Goal: Task Accomplishment & Management: Complete application form

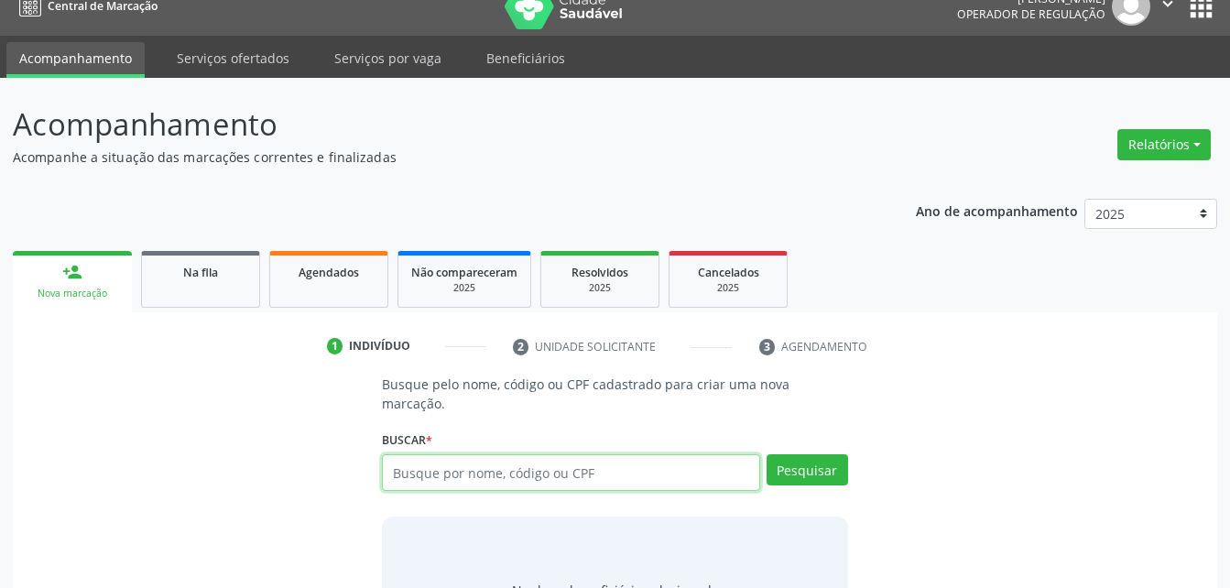
scroll to position [23, 0]
click at [652, 454] on input "text" at bounding box center [570, 472] width 377 height 37
type input "08084580434"
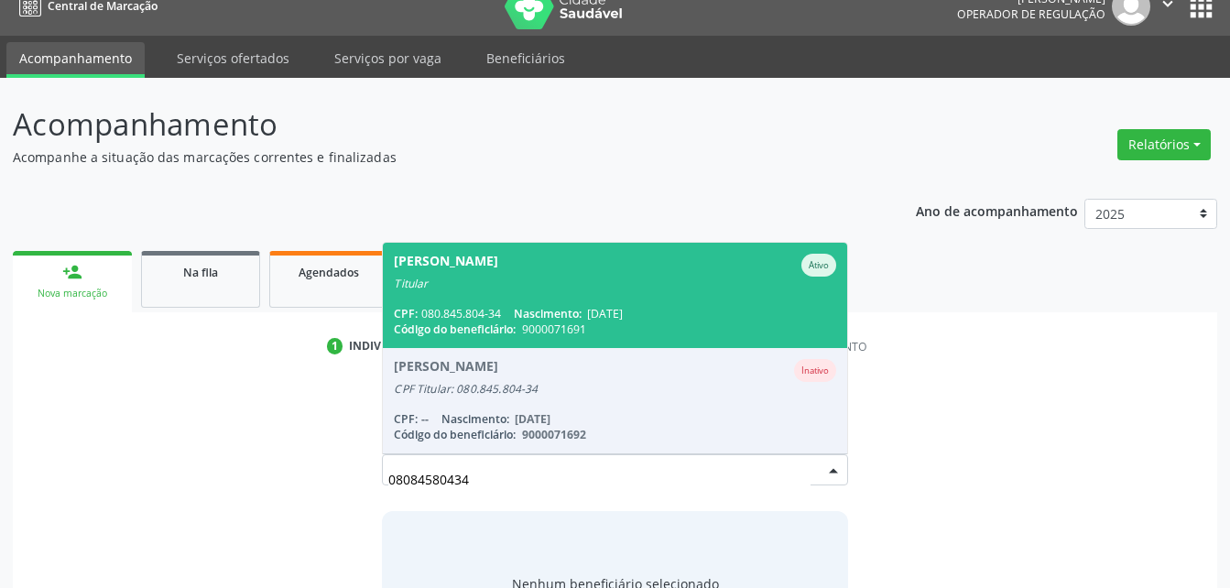
click at [525, 306] on span "Nascimento:" at bounding box center [548, 314] width 68 height 16
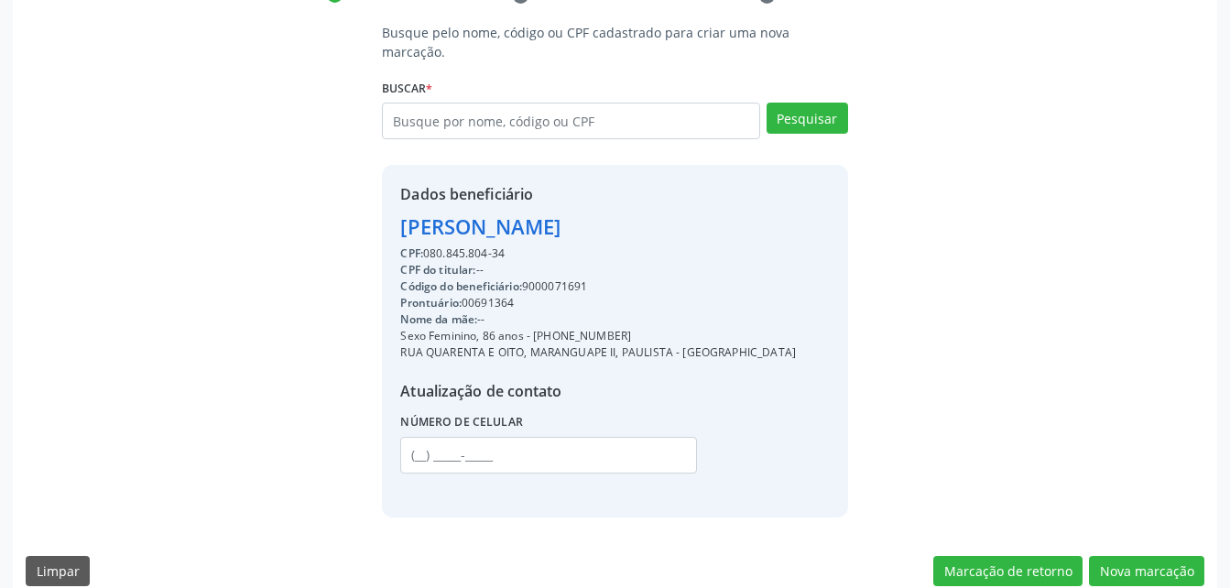
scroll to position [379, 0]
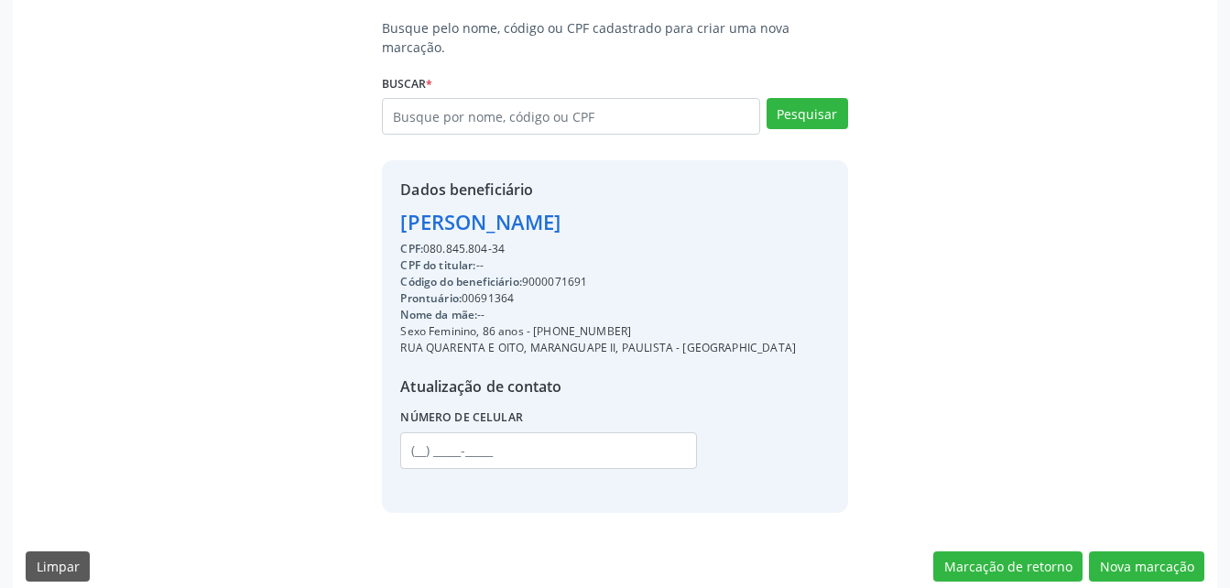
click at [567, 274] on div "Código do beneficiário: 9000071691" at bounding box center [598, 282] width 396 height 16
copy div "9000071691"
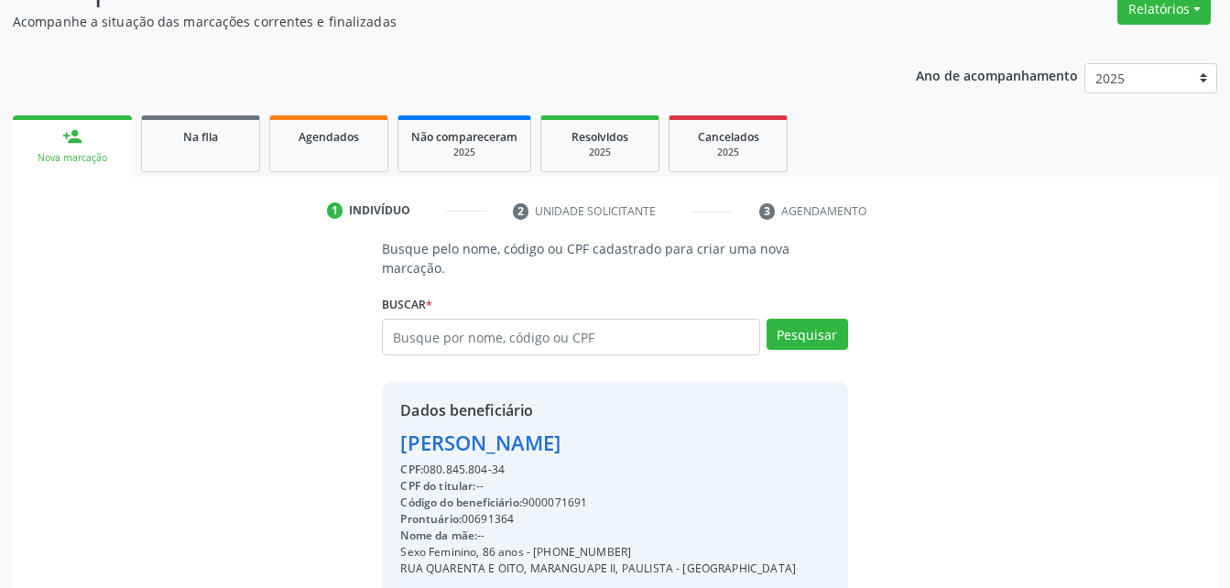
scroll to position [128, 0]
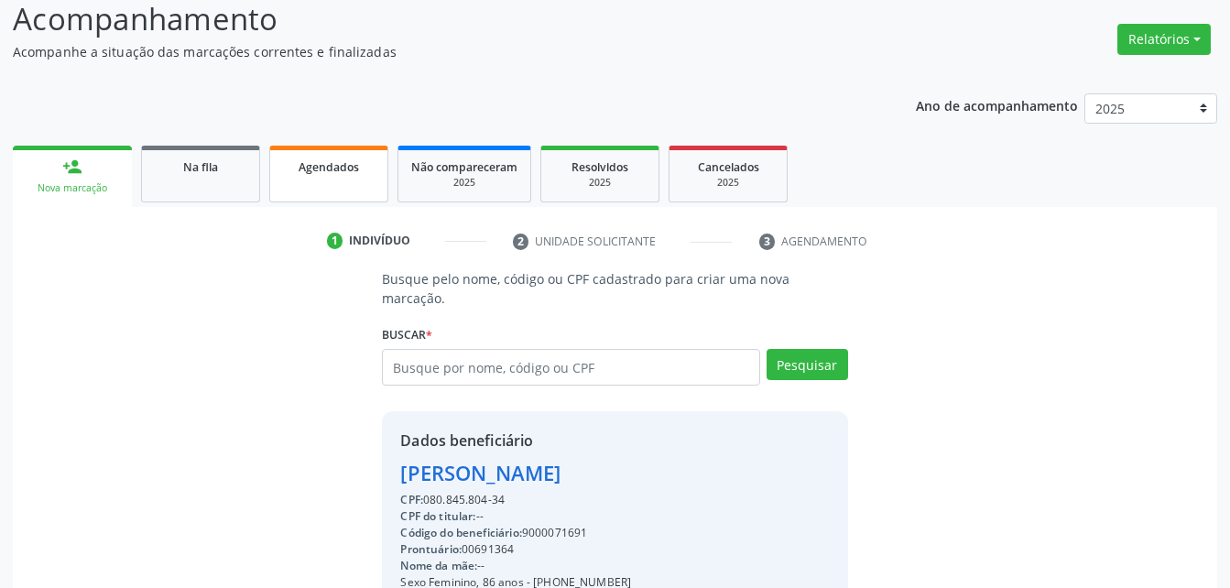
click at [326, 164] on span "Agendados" at bounding box center [328, 167] width 60 height 16
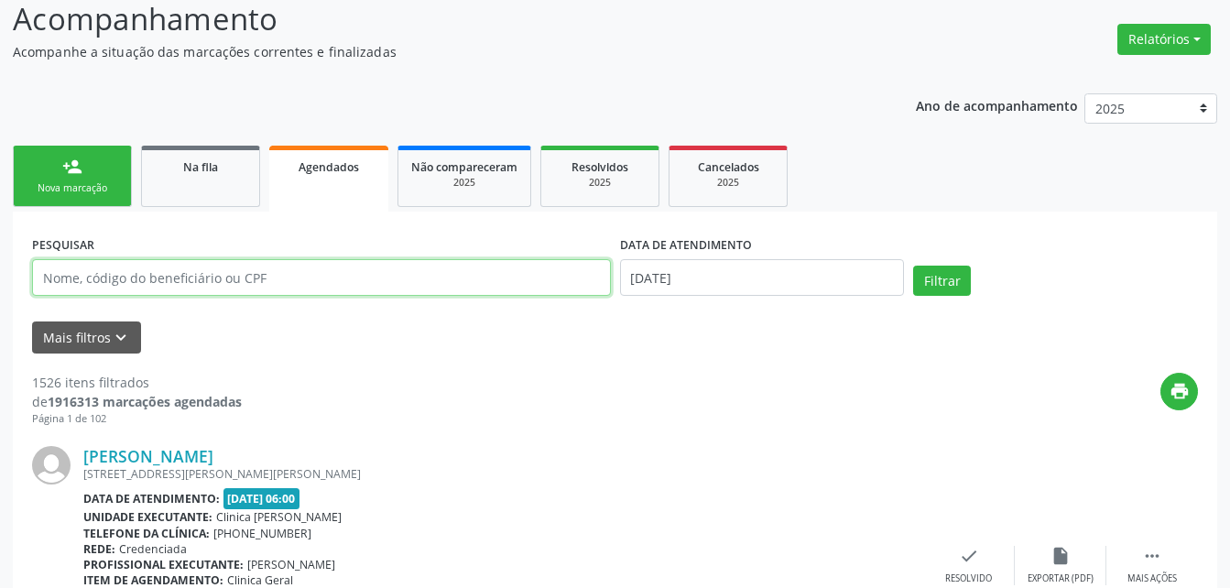
paste input "9000071691"
type input "9000071691"
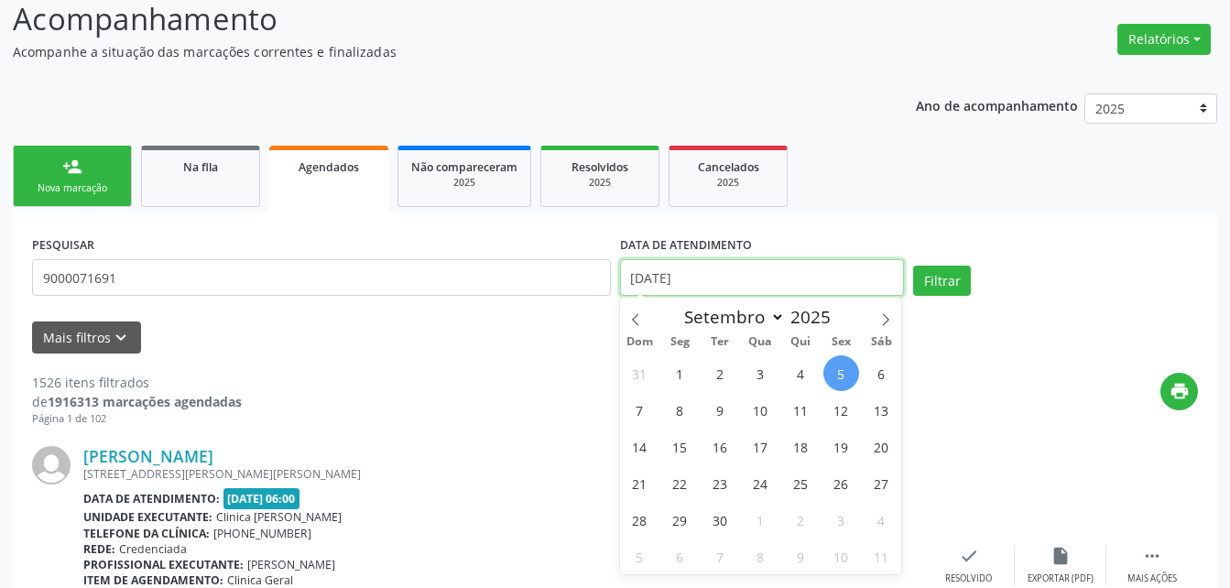
click at [708, 270] on input "[DATE]" at bounding box center [762, 277] width 285 height 37
click at [765, 449] on span "17" at bounding box center [761, 446] width 36 height 36
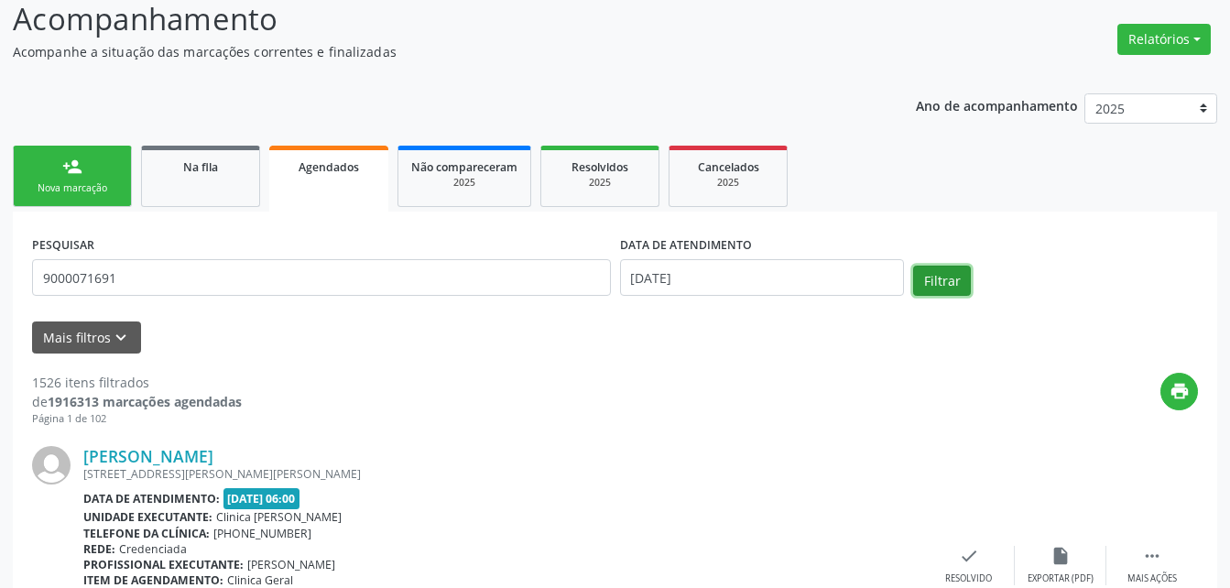
click at [941, 295] on button "Filtrar" at bounding box center [942, 281] width 58 height 31
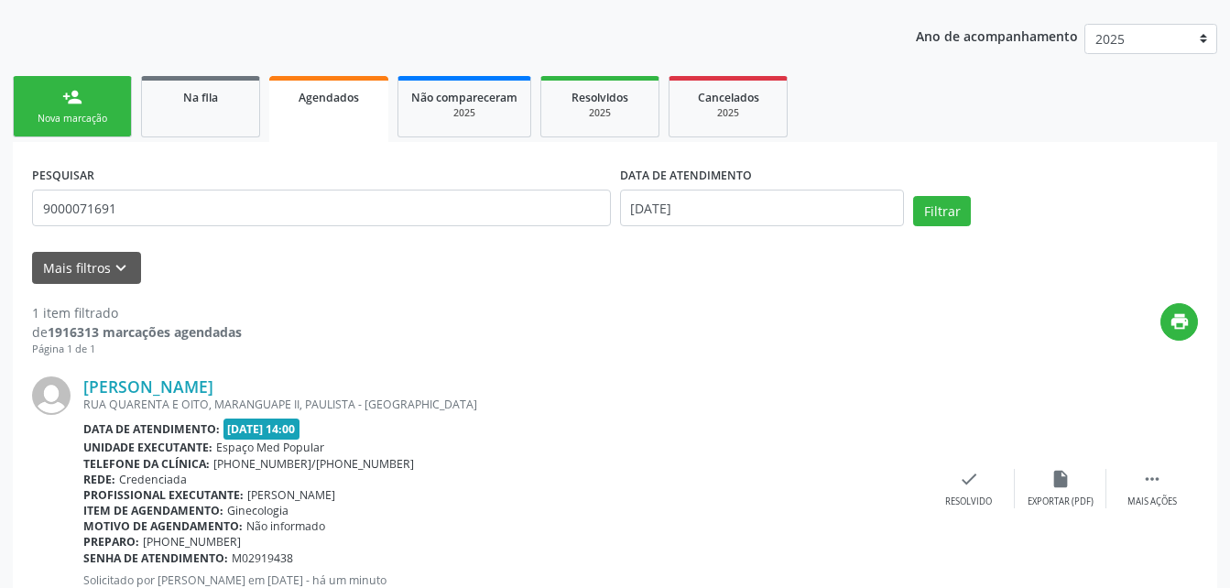
scroll to position [262, 0]
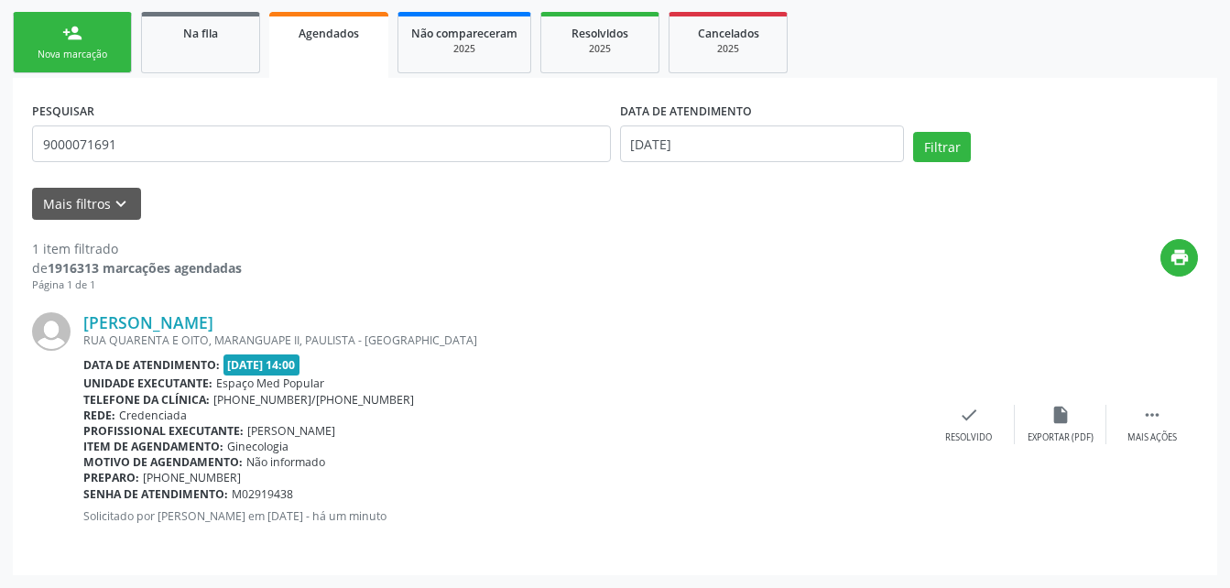
click at [72, 47] on link "person_add Nova marcação" at bounding box center [72, 42] width 119 height 61
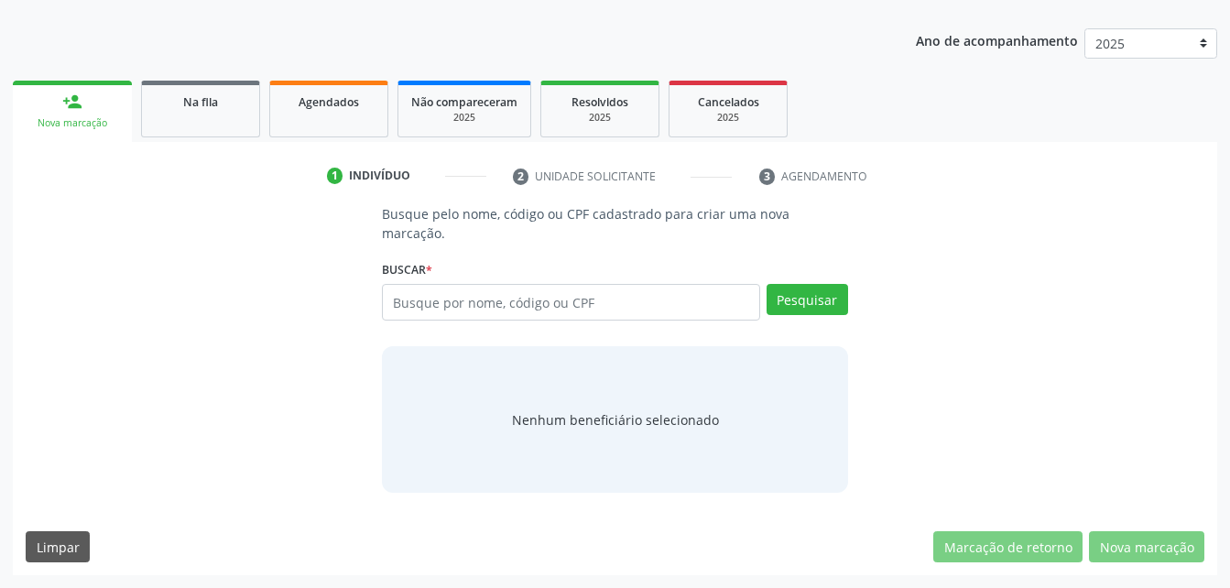
scroll to position [174, 0]
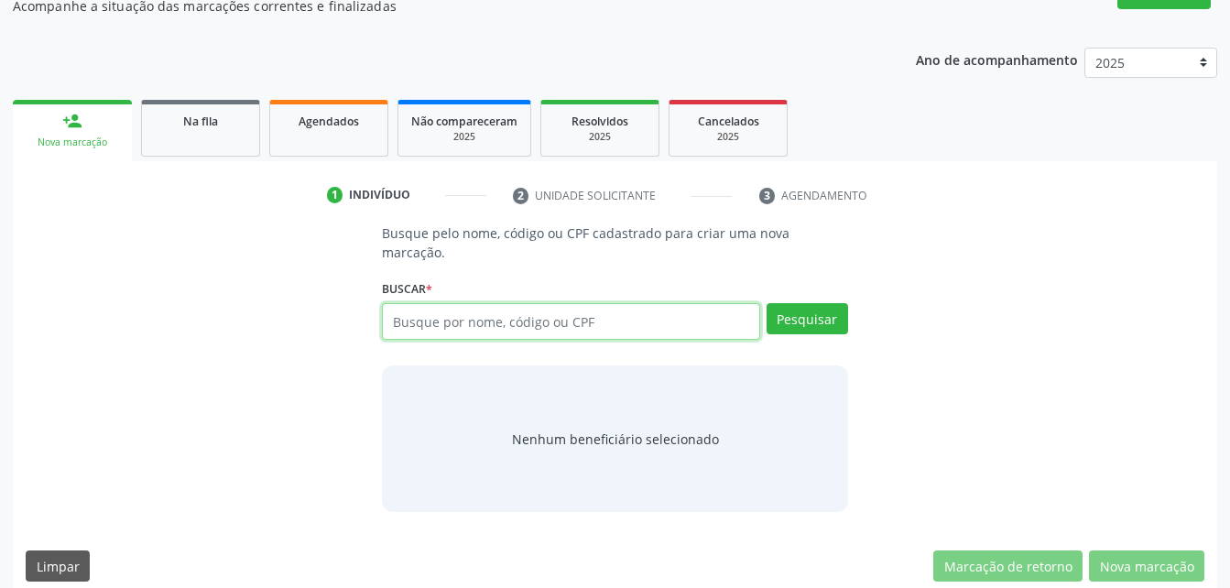
paste input "9000071691"
type input "9000071691"
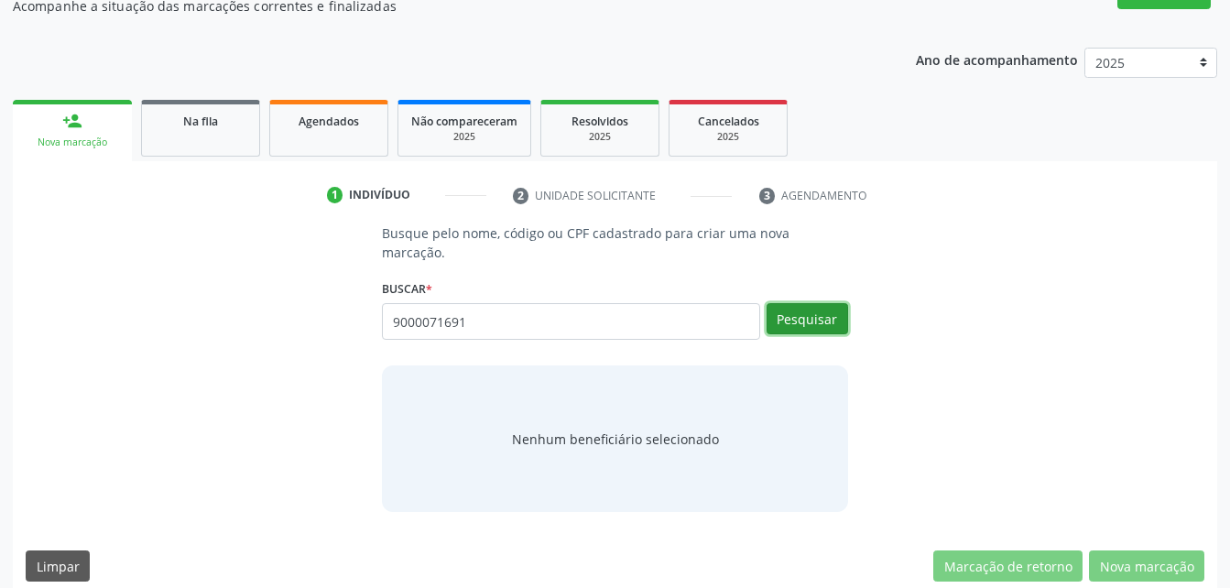
click at [809, 303] on button "Pesquisar" at bounding box center [806, 318] width 81 height 31
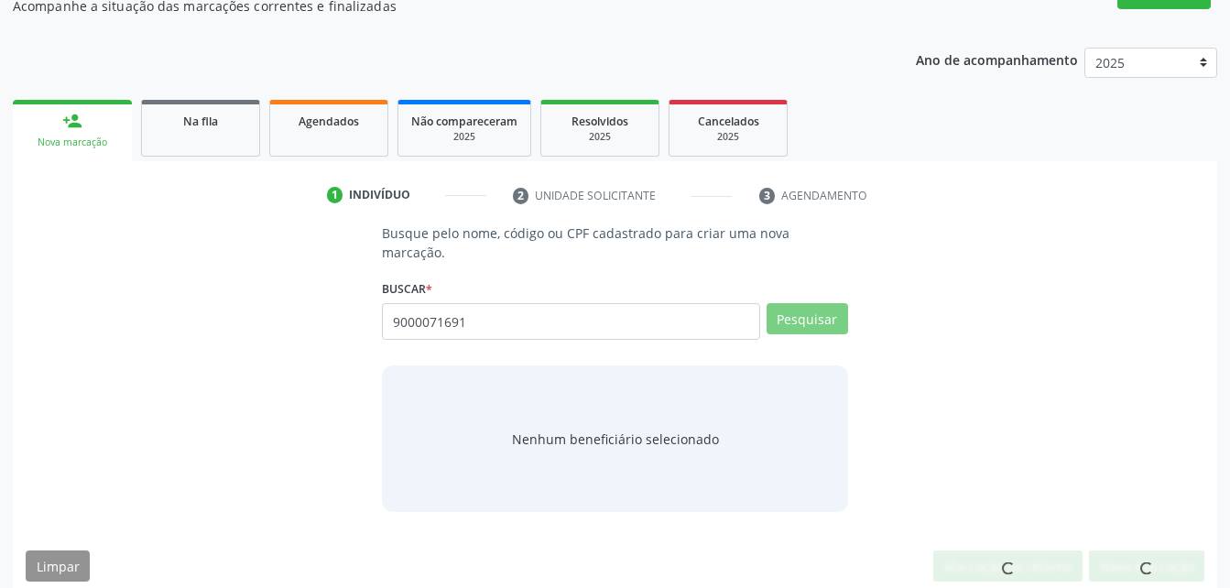
scroll to position [168, 0]
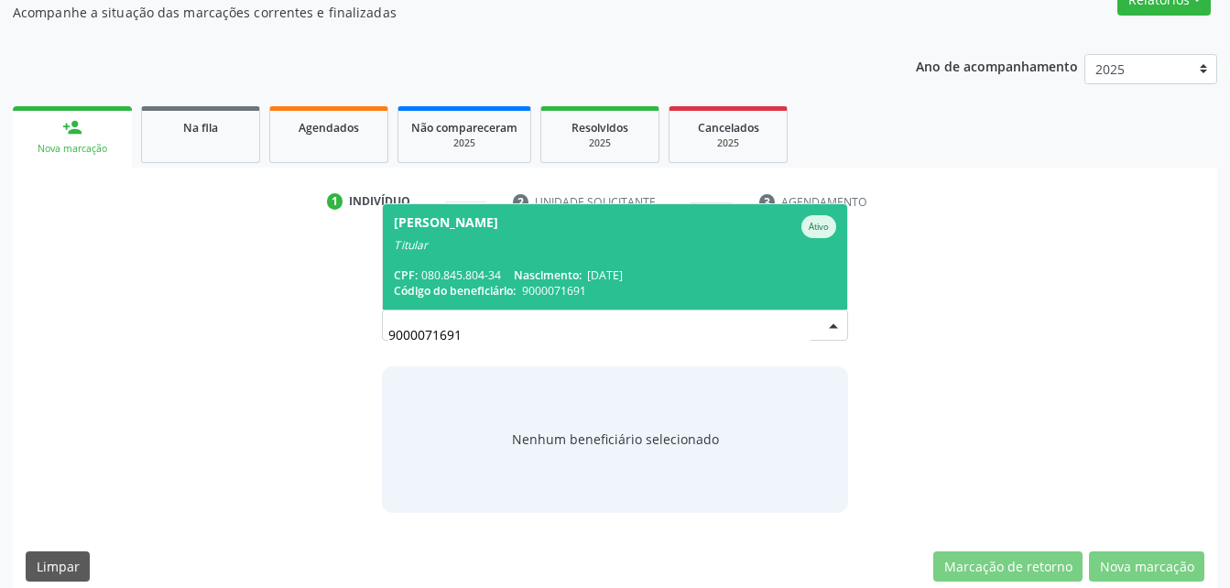
click at [714, 235] on span "[PERSON_NAME] Ativo Titular CPF: 080.845.804-34 Nascimento: [DATE] Código do be…" at bounding box center [614, 256] width 463 height 105
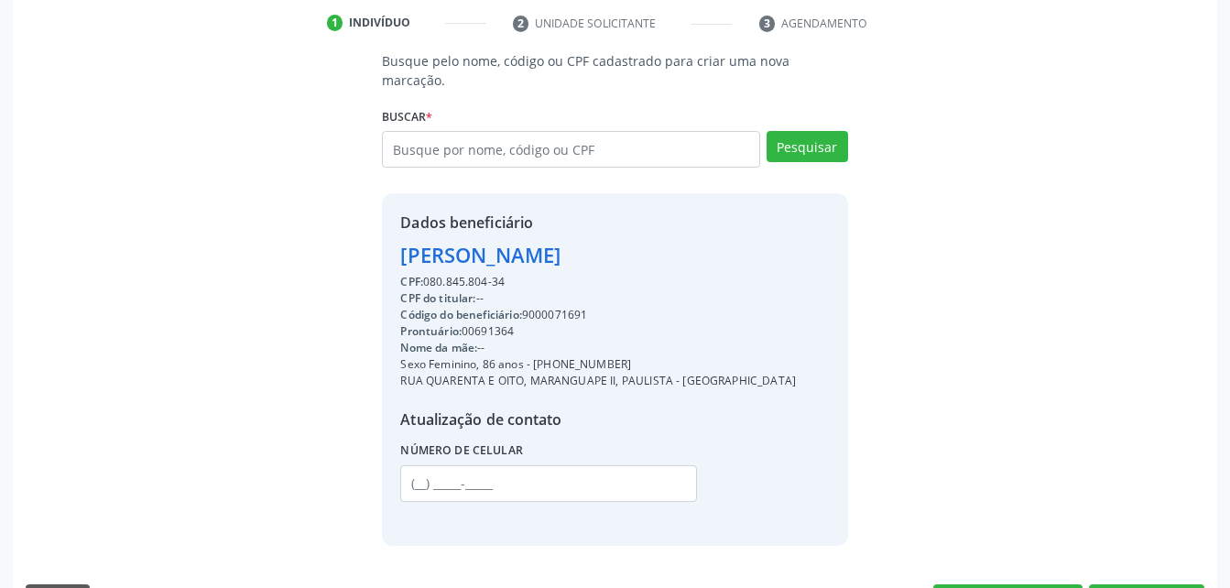
scroll to position [379, 0]
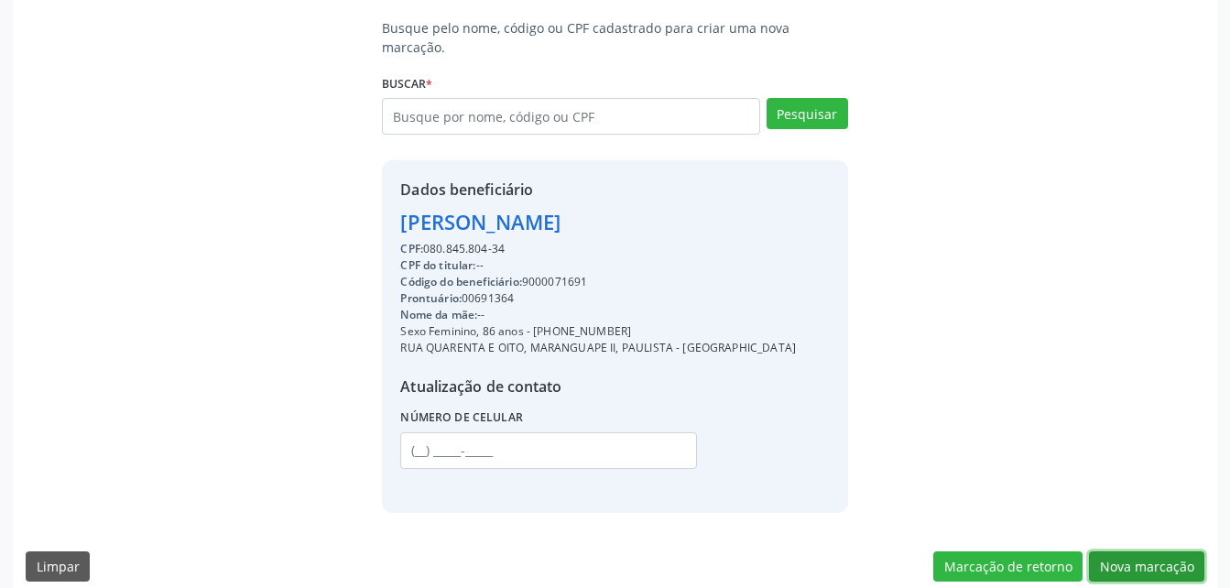
click at [1156, 551] on button "Nova marcação" at bounding box center [1146, 566] width 115 height 31
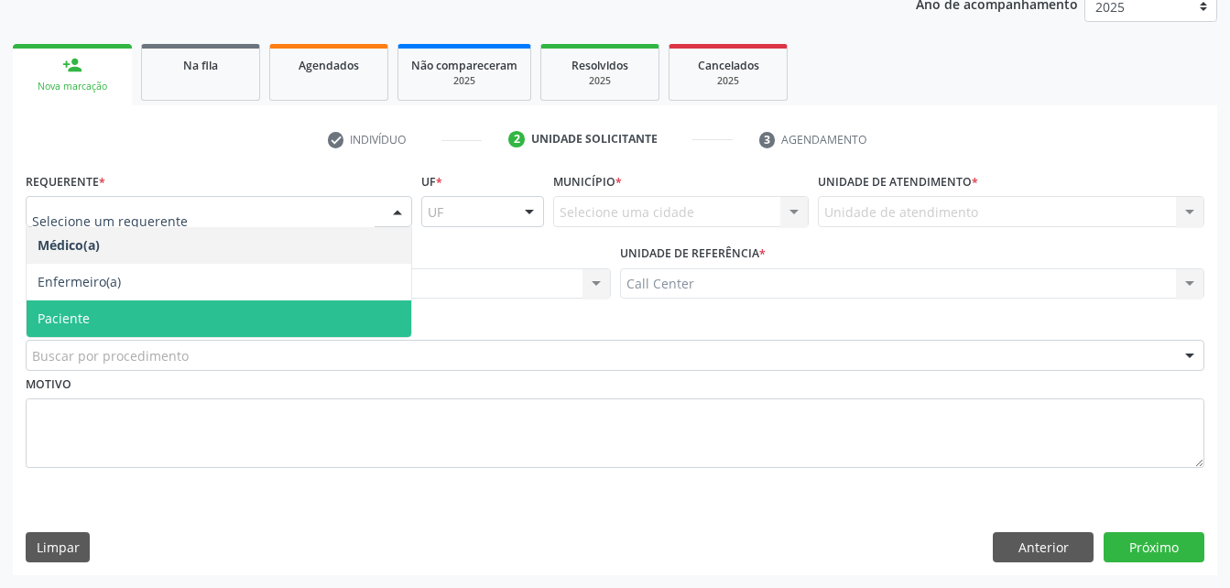
click at [190, 311] on span "Paciente" at bounding box center [219, 318] width 385 height 37
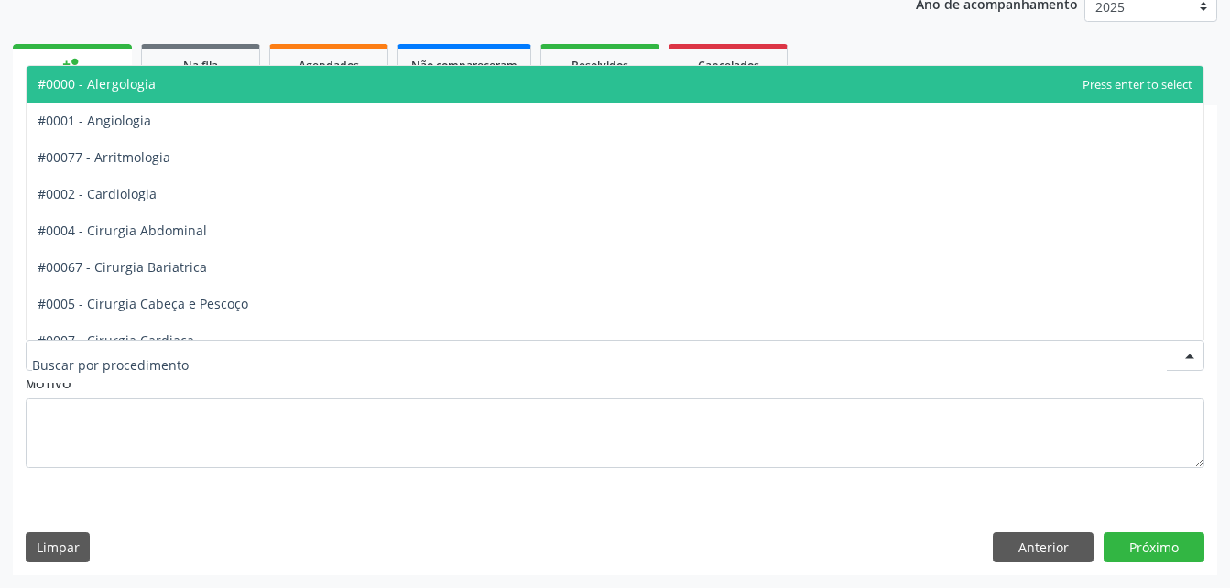
click at [210, 367] on div at bounding box center [615, 355] width 1178 height 31
type input "45"
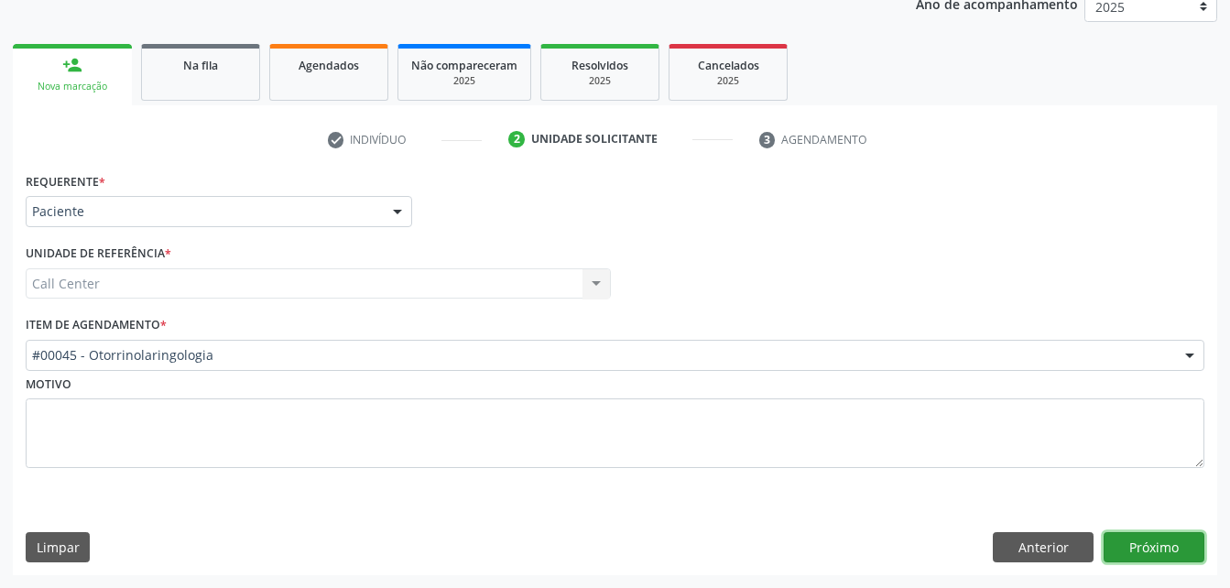
click at [1142, 550] on button "Próximo" at bounding box center [1153, 547] width 101 height 31
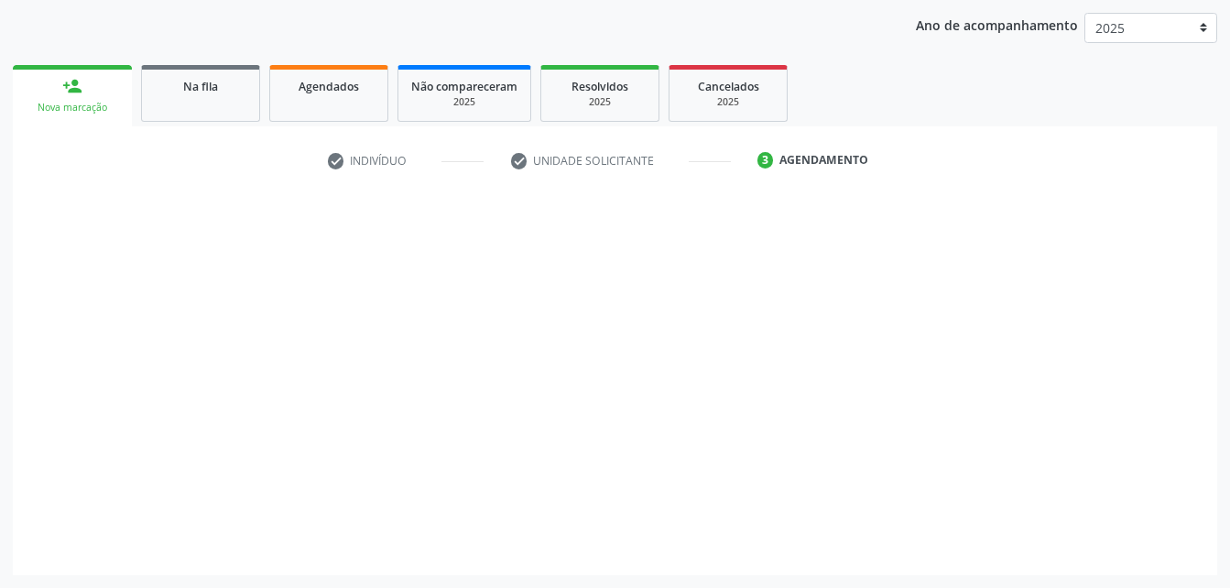
scroll to position [209, 0]
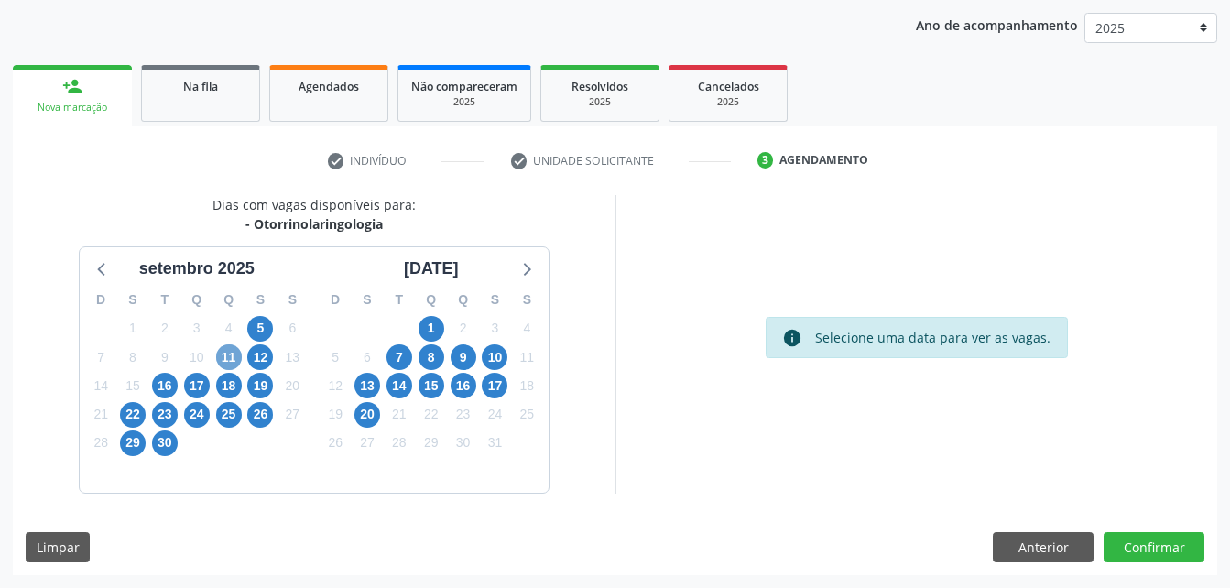
click at [230, 357] on span "11" at bounding box center [229, 357] width 26 height 26
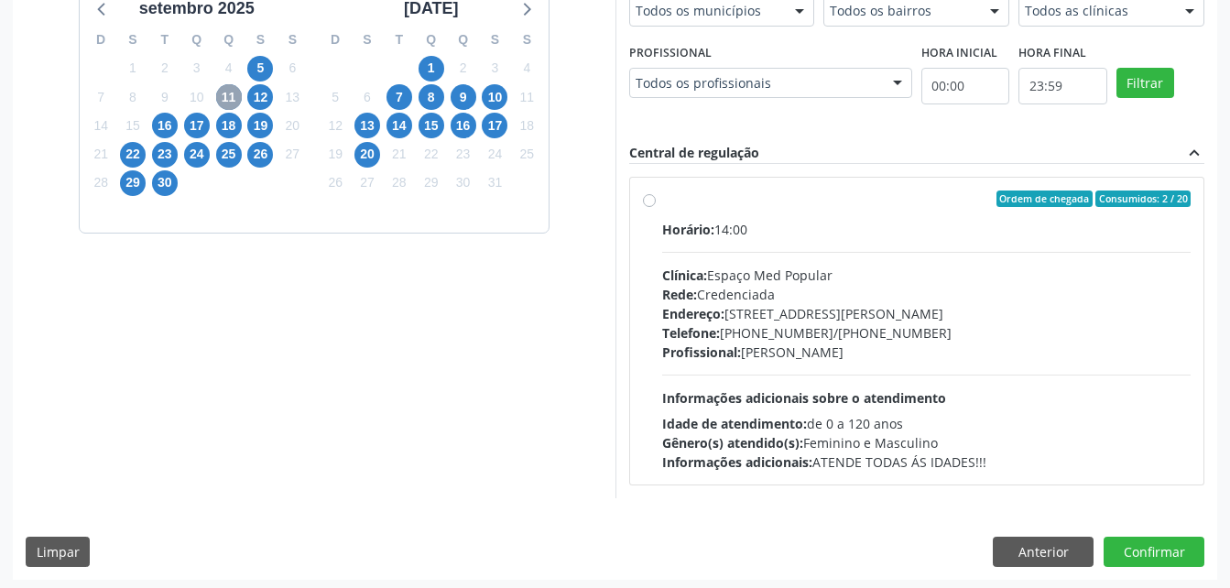
scroll to position [471, 0]
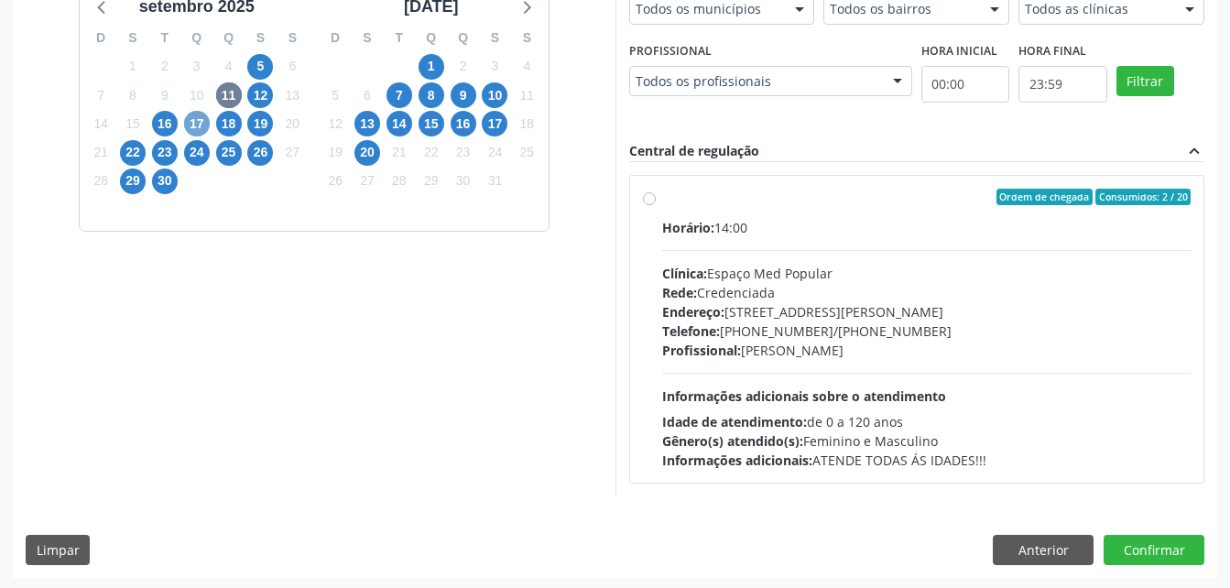
click at [201, 118] on span "17" at bounding box center [197, 124] width 26 height 26
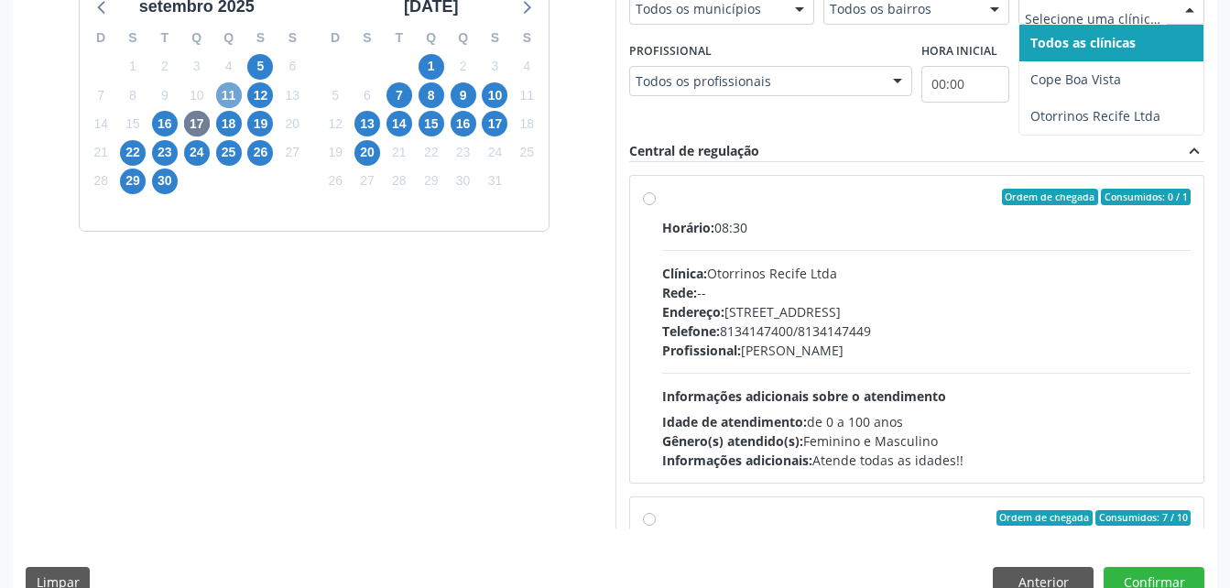
click at [229, 100] on span "11" at bounding box center [229, 95] width 26 height 26
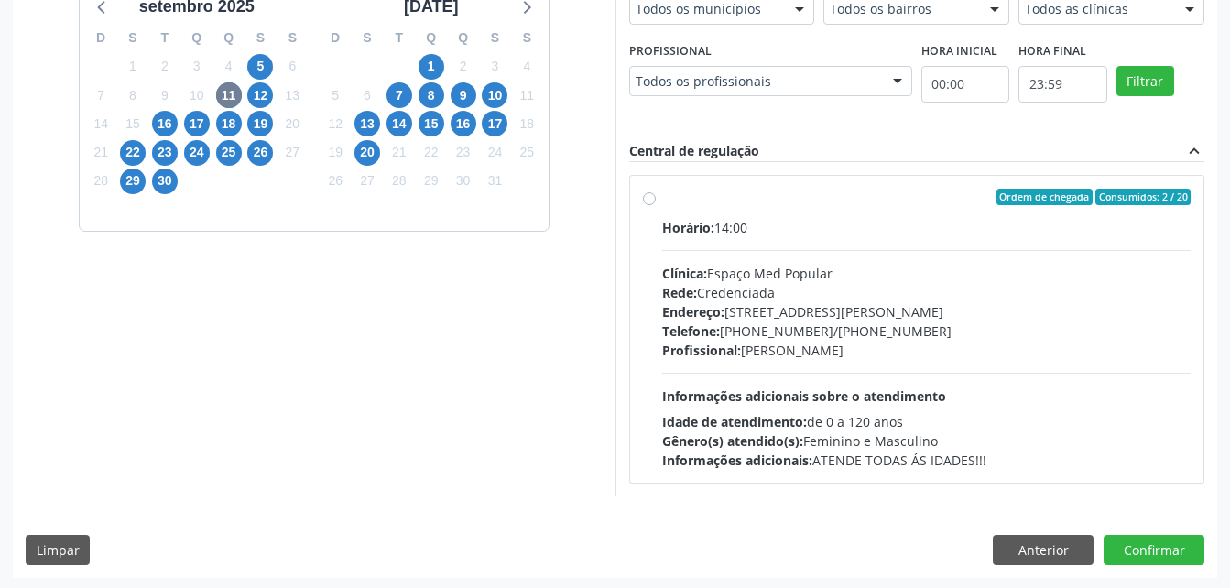
click at [954, 158] on div "Central de regulação expand_less" at bounding box center [917, 151] width 576 height 21
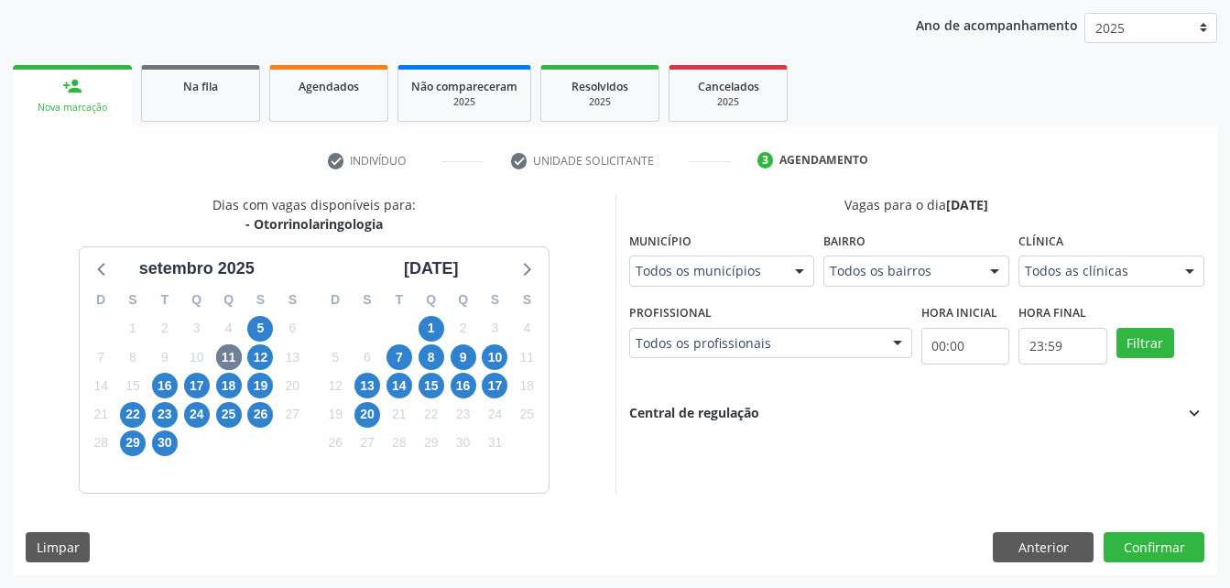
scroll to position [209, 0]
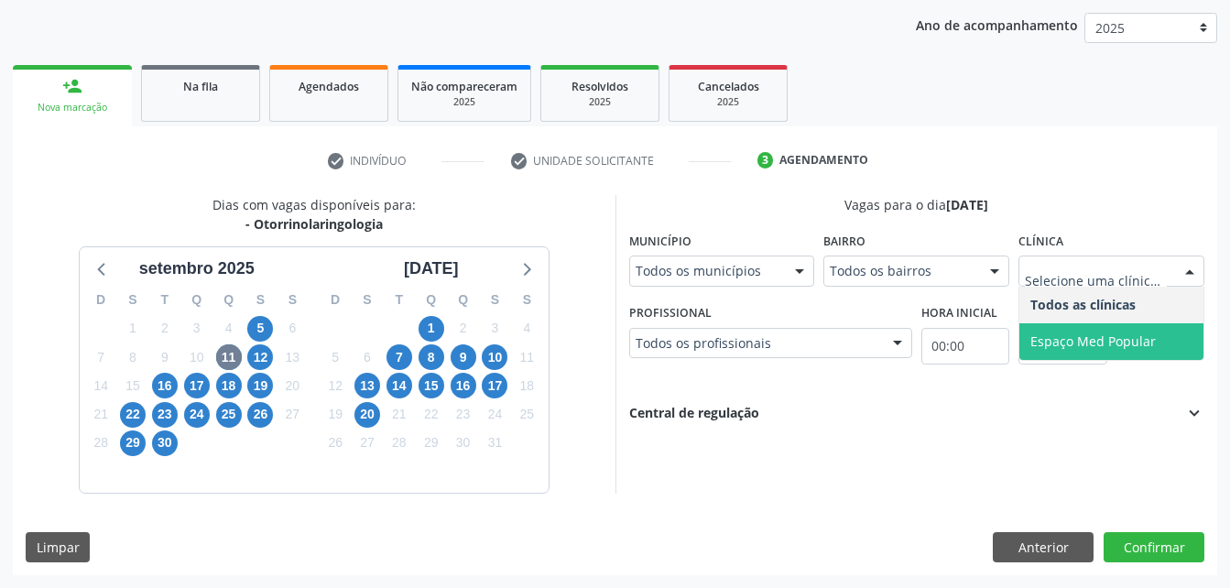
click at [1087, 334] on span "Espaço Med Popular" at bounding box center [1092, 340] width 125 height 17
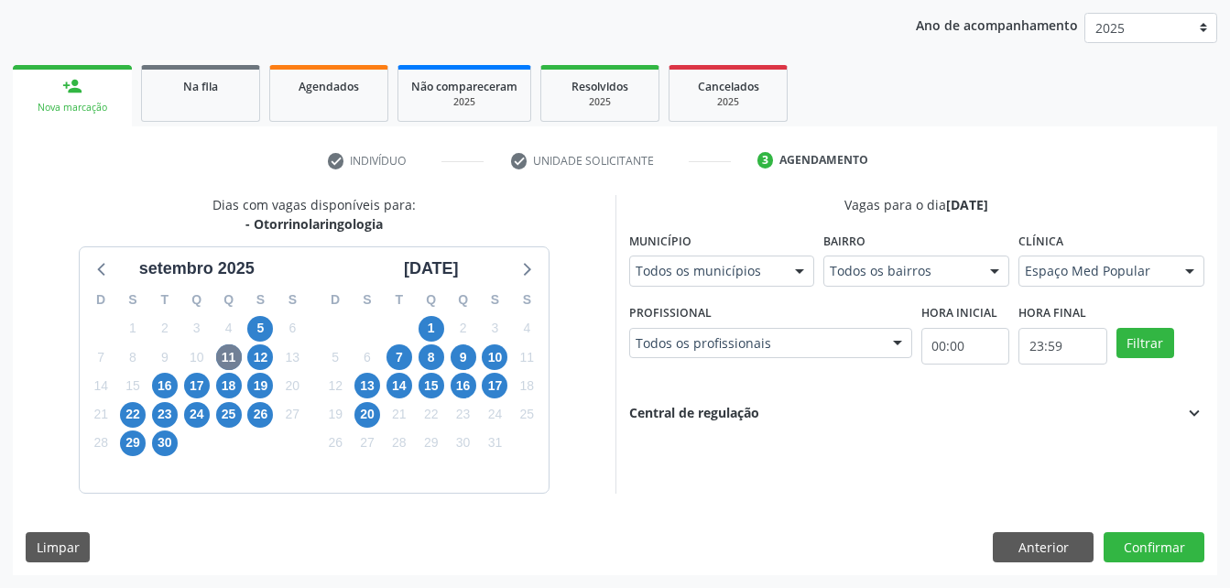
click at [1188, 412] on icon "expand_more" at bounding box center [1194, 413] width 20 height 20
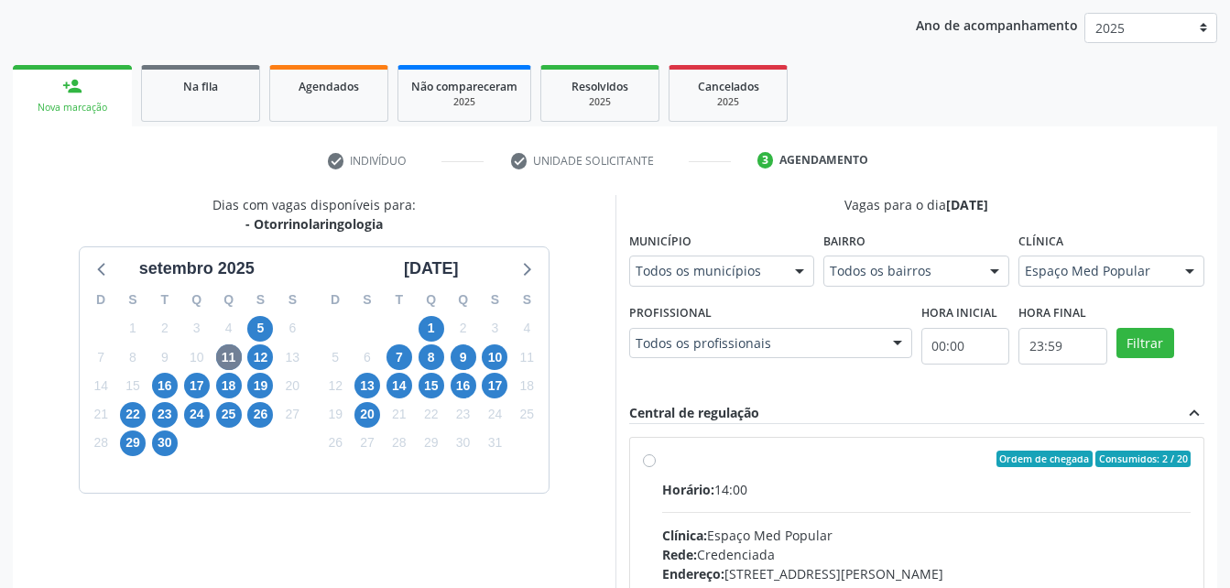
scroll to position [473, 0]
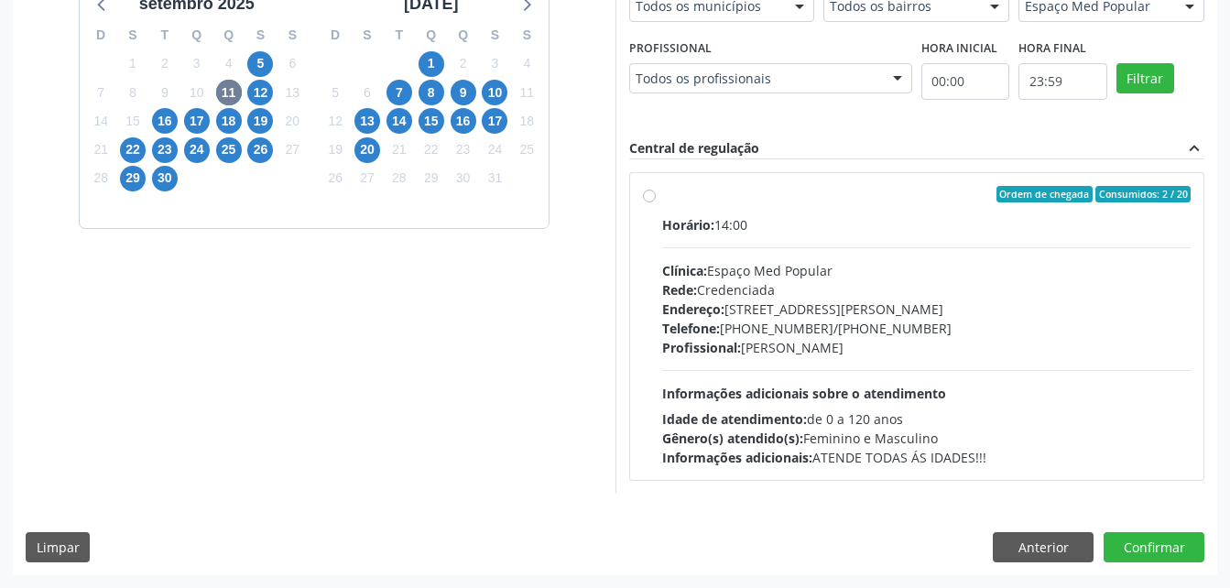
click at [889, 354] on div "Profissional: [PERSON_NAME]" at bounding box center [926, 347] width 529 height 19
click at [656, 202] on input "Ordem de chegada Consumidos: 2 / 20 Horário: 14:00 Clínica: Espaço Med Popular …" at bounding box center [649, 194] width 13 height 16
radio input "true"
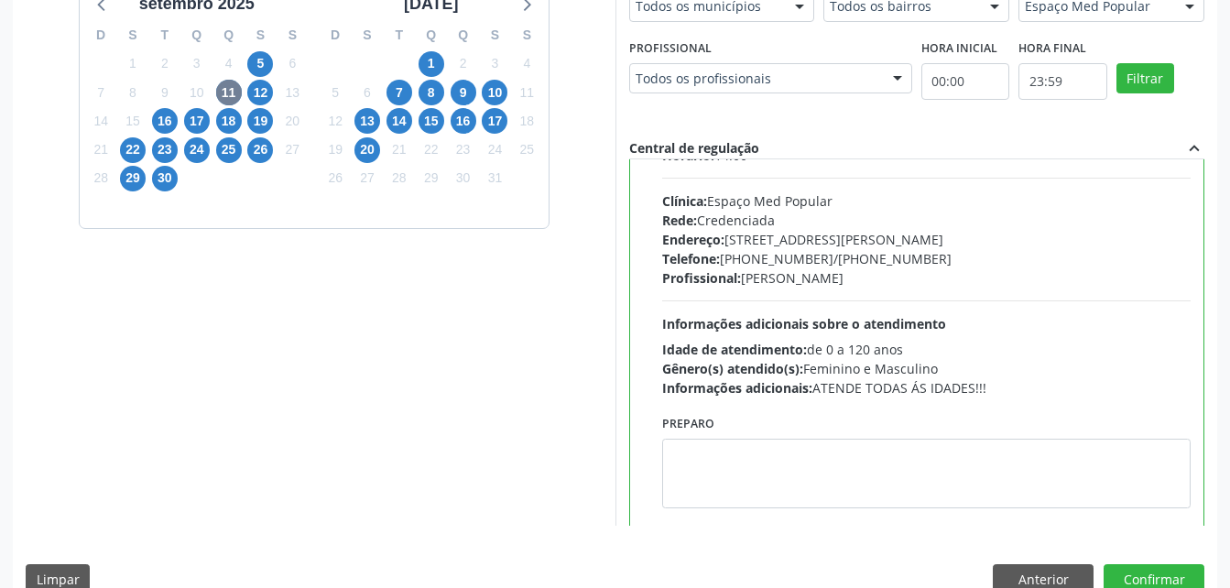
scroll to position [68, 0]
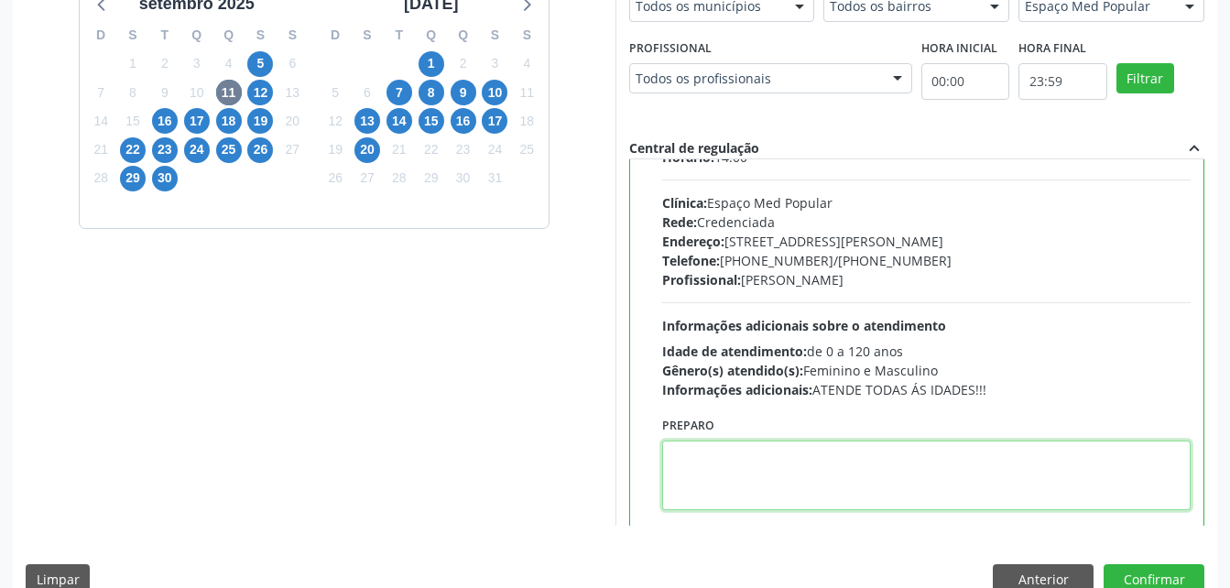
paste textarea "[PHONE_NUMBER]"
type textarea "[PHONE_NUMBER]"
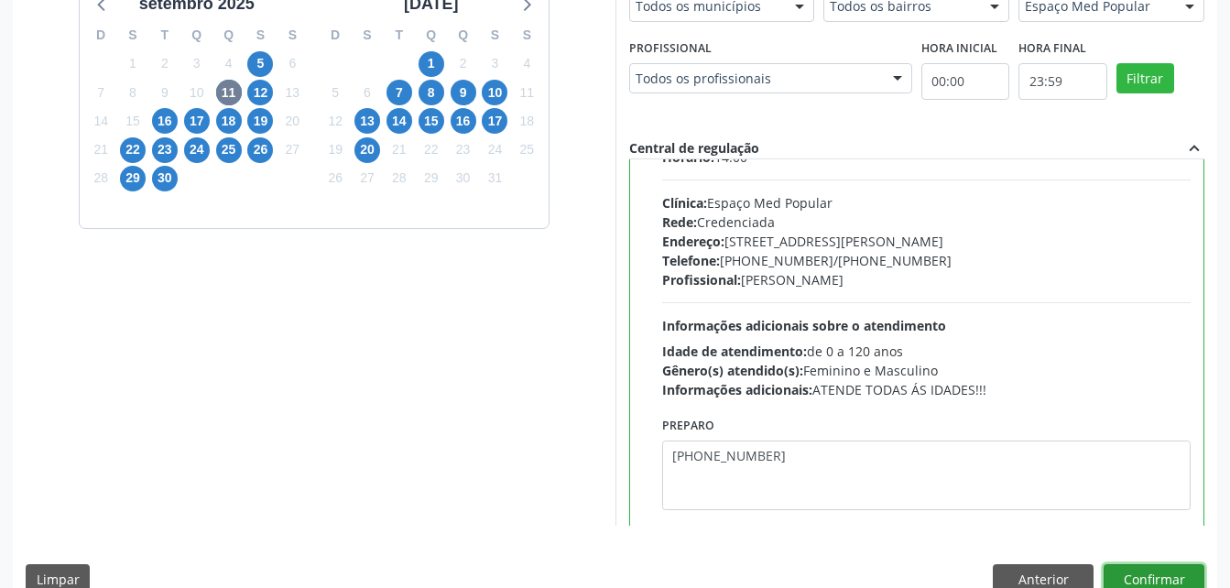
click at [1150, 568] on button "Confirmar" at bounding box center [1153, 579] width 101 height 31
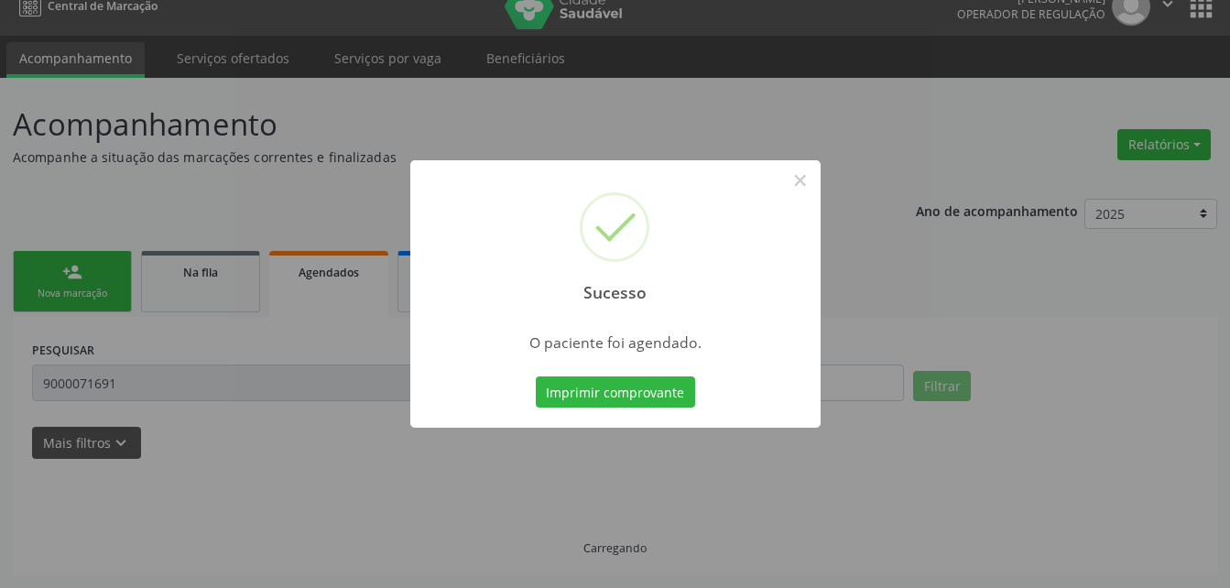
scroll to position [23, 0]
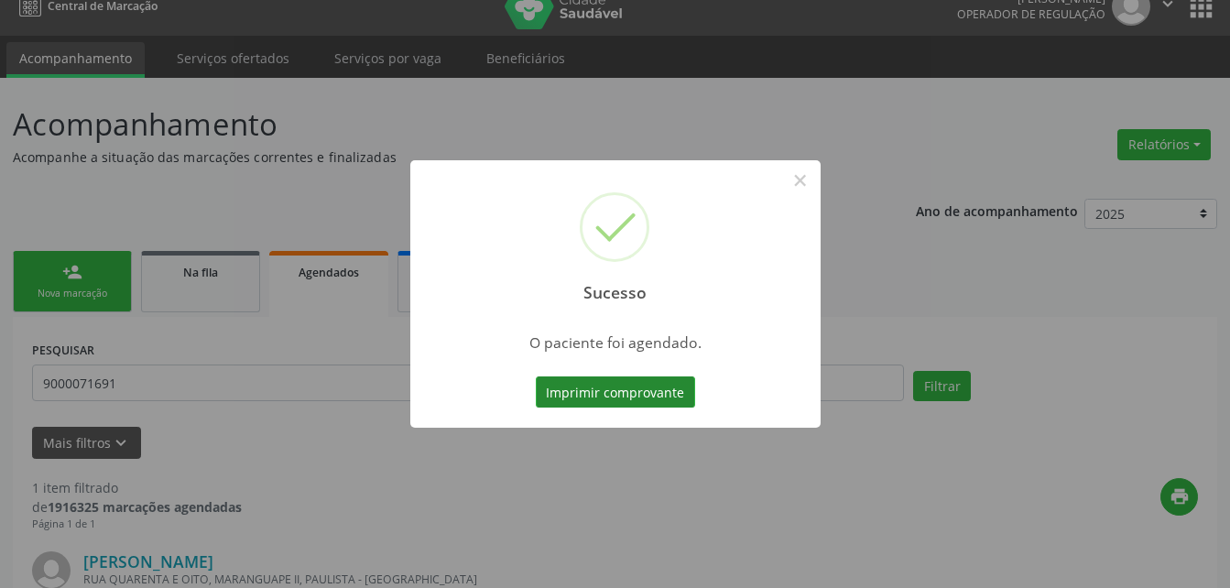
click at [627, 388] on button "Imprimir comprovante" at bounding box center [615, 391] width 159 height 31
